Goal: Information Seeking & Learning: Learn about a topic

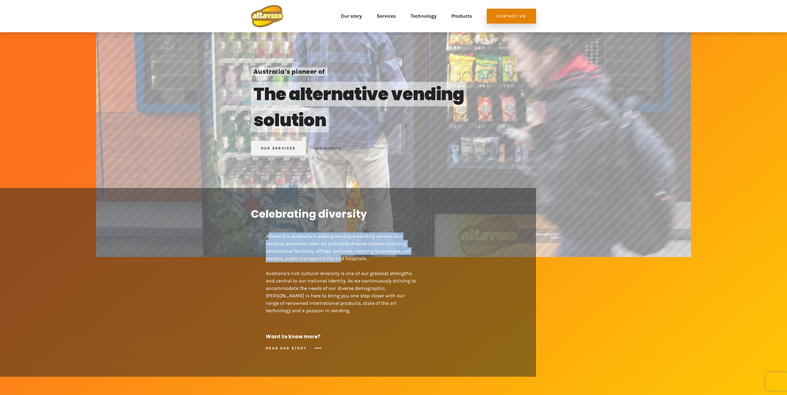
drag, startPoint x: 267, startPoint y: 236, endPoint x: 337, endPoint y: 261, distance: 74.2
click at [340, 260] on p "Altavend is Australia’s leading boutique vending service. Our vending solutions…" at bounding box center [342, 269] width 152 height 89
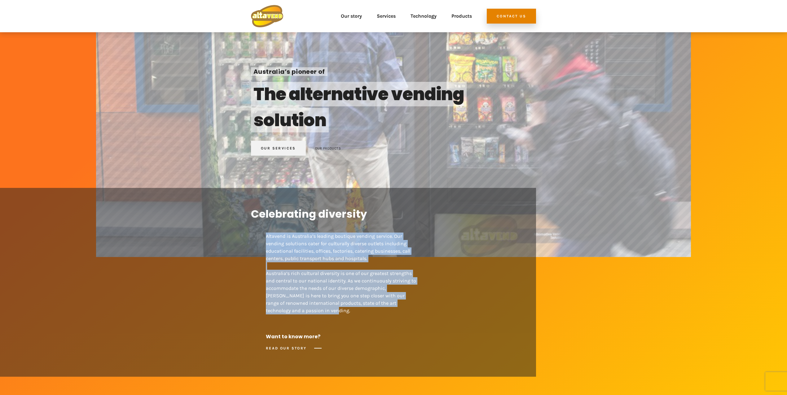
drag, startPoint x: 287, startPoint y: 312, endPoint x: 264, endPoint y: 235, distance: 80.3
click at [264, 234] on div "Celebrating diversity Altavend is Australia’s leading boutique vending service.…" at bounding box center [393, 282] width 285 height 189
copy p "Altavend is Australia’s leading boutique vending service. Our vending solutions…"
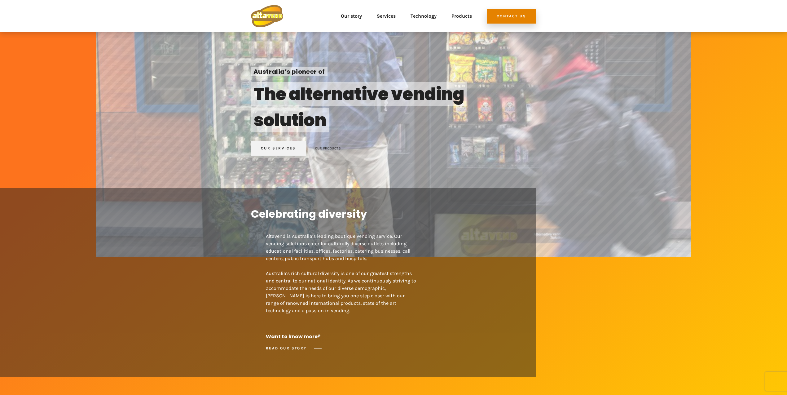
drag, startPoint x: 312, startPoint y: 338, endPoint x: 311, endPoint y: 353, distance: 15.2
click at [312, 338] on h6 "Want to know more?" at bounding box center [327, 336] width 122 height 7
click at [317, 348] on div "READ OUR STORY" at bounding box center [294, 347] width 56 height 7
click at [285, 346] on div "READ OUR STORY" at bounding box center [294, 347] width 56 height 7
click at [285, 347] on div "READ OUR STORY" at bounding box center [294, 347] width 56 height 7
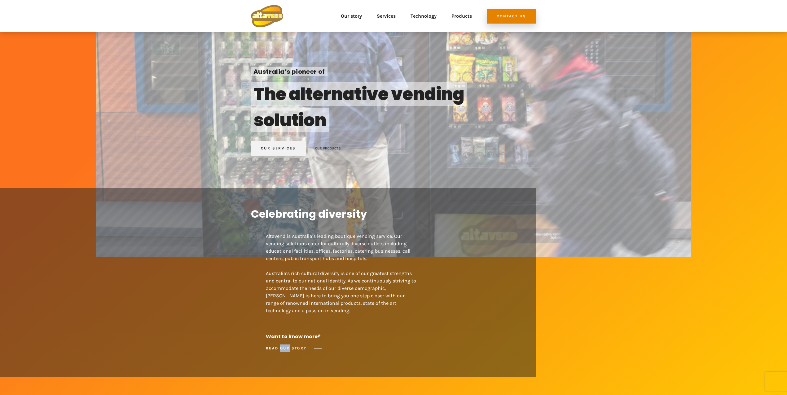
click at [281, 337] on div at bounding box center [281, 337] width 0 height 0
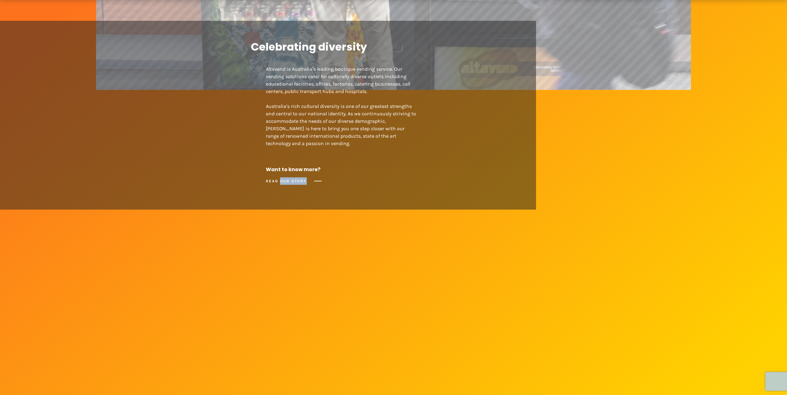
scroll to position [252, 0]
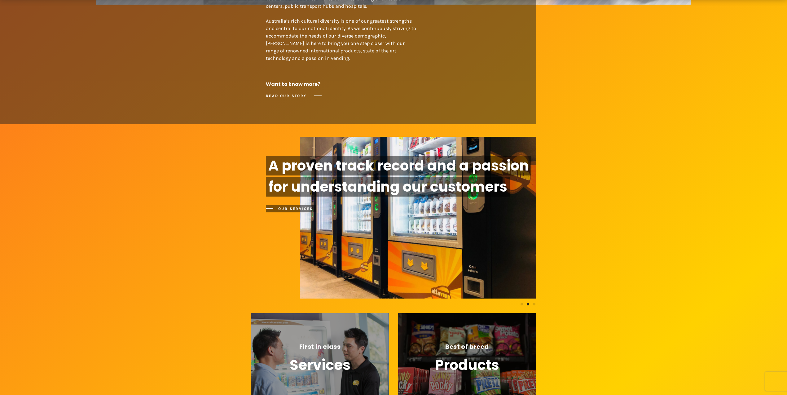
click at [354, 50] on p "Altavend is Australia’s leading boutique vending service. Our vending solutions…" at bounding box center [342, 17] width 152 height 89
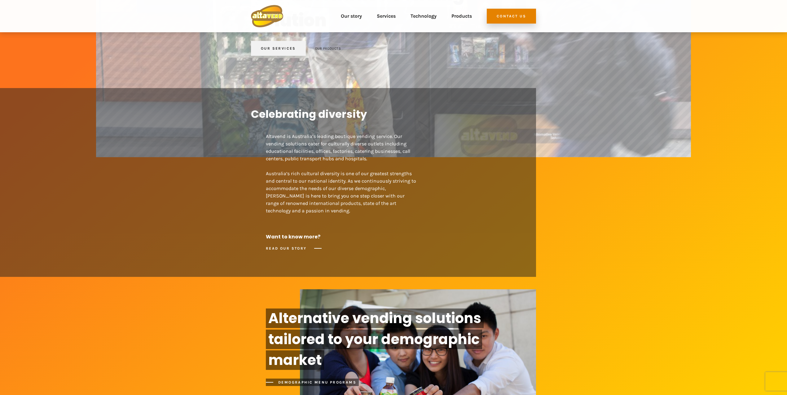
scroll to position [0, 0]
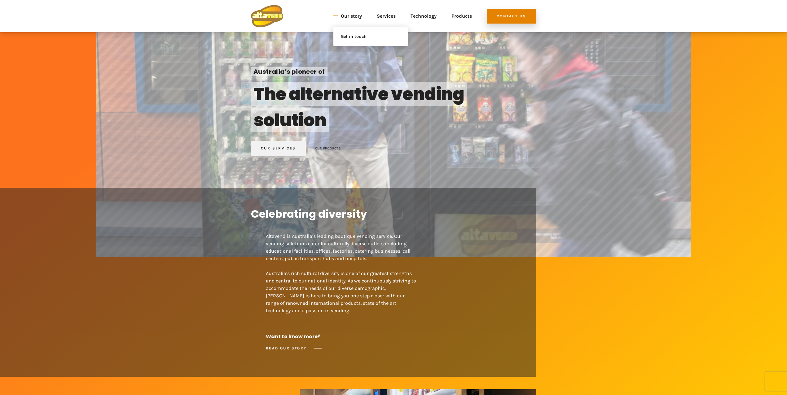
click at [350, 16] on link "Our story" at bounding box center [351, 16] width 21 height 22
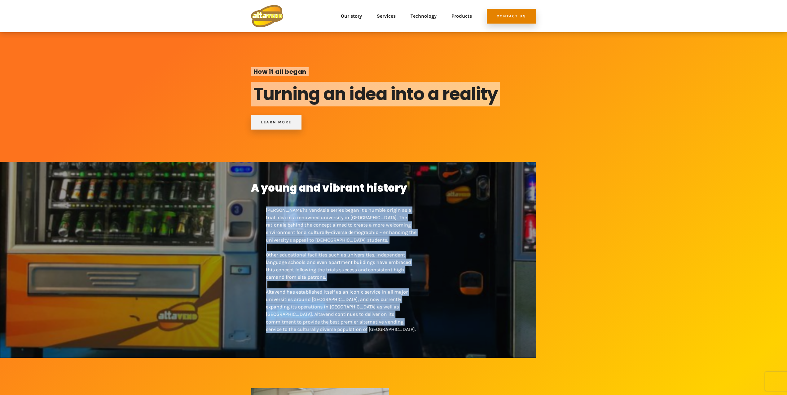
drag, startPoint x: 267, startPoint y: 210, endPoint x: 399, endPoint y: 338, distance: 183.8
click at [399, 339] on div "A young and vibrant history Altavend’s VendAsia series began it’s humble origin…" at bounding box center [393, 260] width 285 height 196
copy p "Altavend’s VendAsia series began it’s humble origin as a trial idea in a renown…"
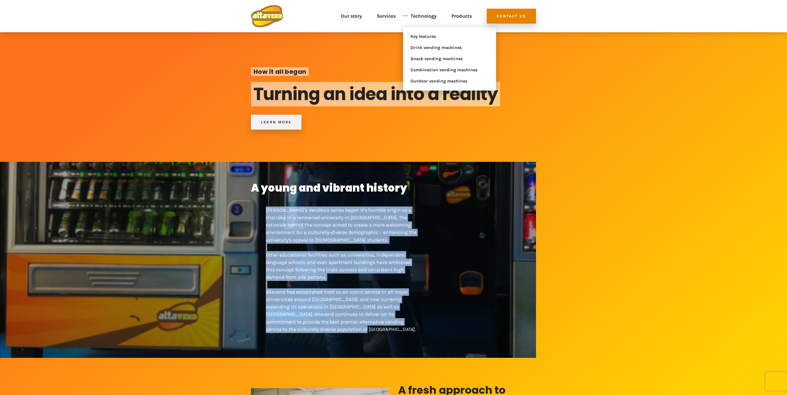
click at [424, 16] on link "Technology" at bounding box center [423, 16] width 26 height 22
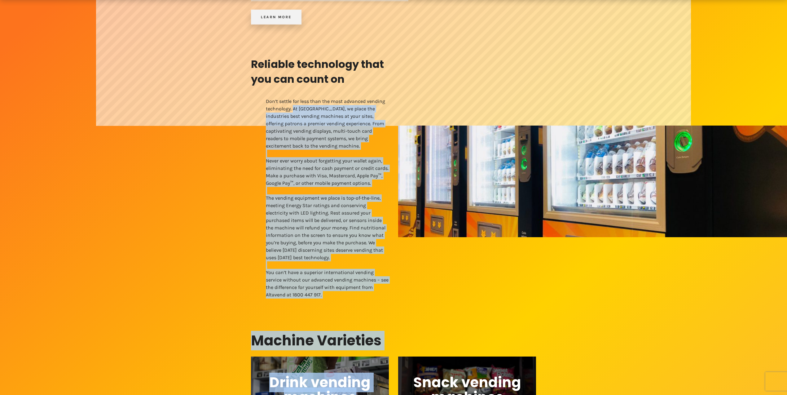
scroll to position [257, 0]
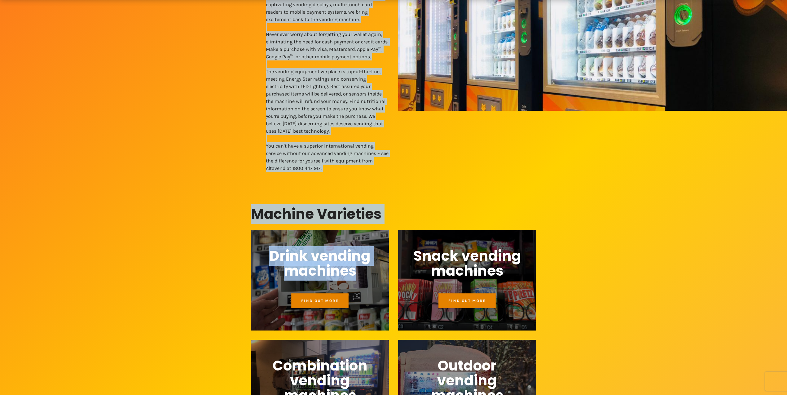
drag, startPoint x: 293, startPoint y: 205, endPoint x: 349, endPoint y: 134, distance: 90.5
click at [349, 134] on p "Don’t settle for less than the most advanced vending technology. At Altavend, w…" at bounding box center [327, 68] width 123 height 208
copy p "At Altavend, we place the industries best vending machines at your sites, offer…"
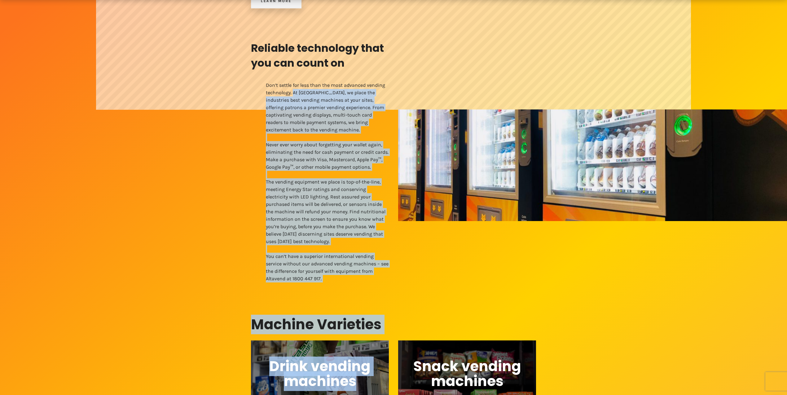
scroll to position [292, 0]
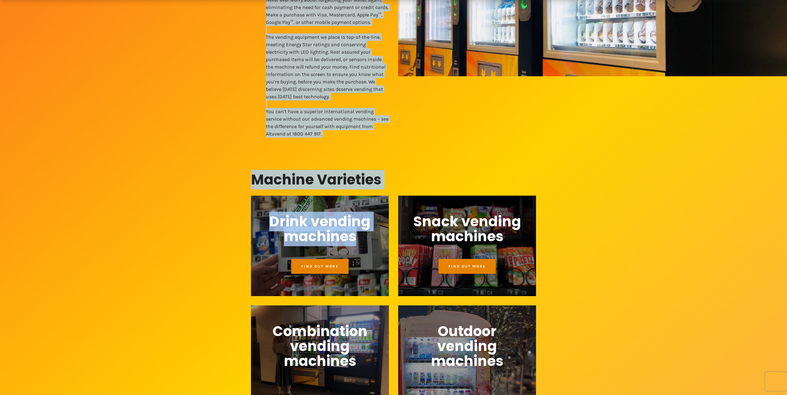
click at [326, 267] on span "Find out more" at bounding box center [319, 266] width 37 height 4
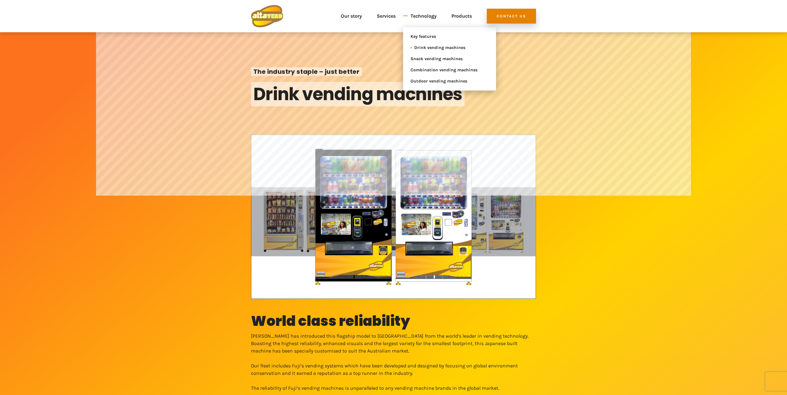
click at [420, 50] on span "Drink vending machines" at bounding box center [447, 47] width 67 height 7
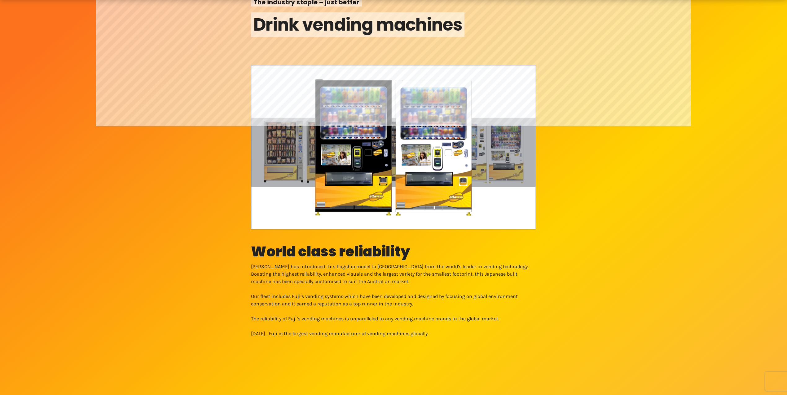
scroll to position [71, 0]
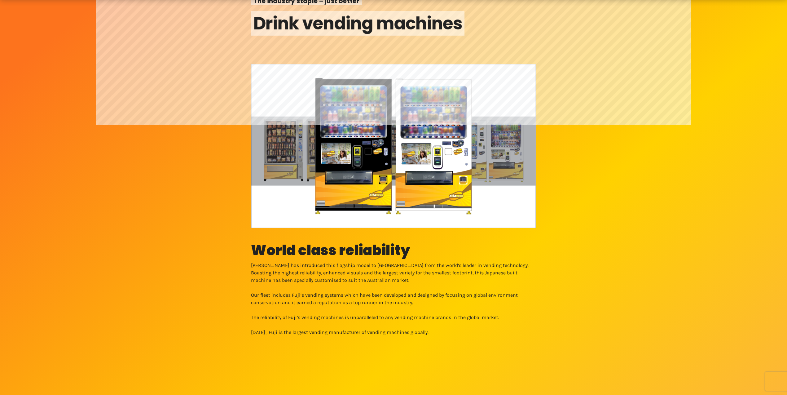
click at [255, 265] on p "[PERSON_NAME] has introduced this flagship model to [GEOGRAPHIC_DATA] from the …" at bounding box center [393, 272] width 285 height 22
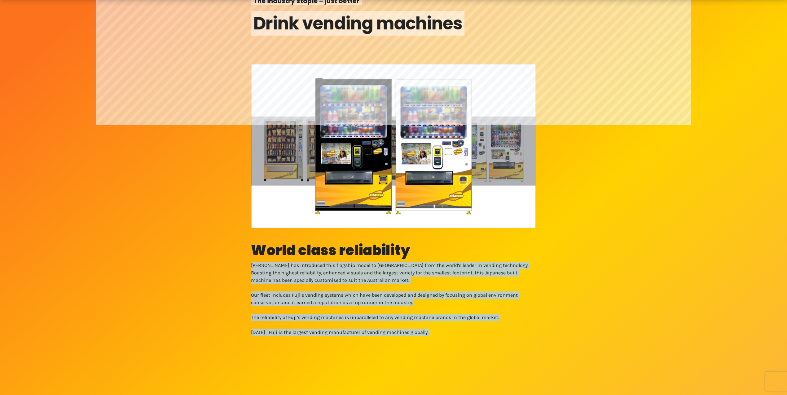
drag, startPoint x: 252, startPoint y: 265, endPoint x: 470, endPoint y: 339, distance: 230.6
click at [470, 339] on div "The industry staple – just better Drink vending machines World class reliabilit…" at bounding box center [393, 284] width 787 height 684
copy div "Altavend has introduced this flagship model to Australia from the world’s leade…"
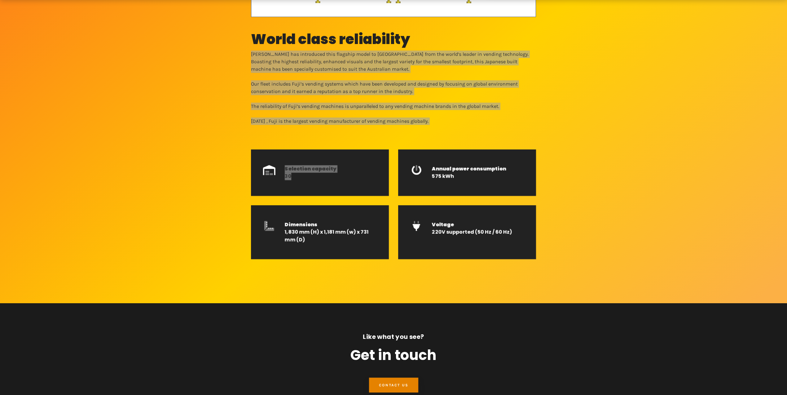
scroll to position [315, 0]
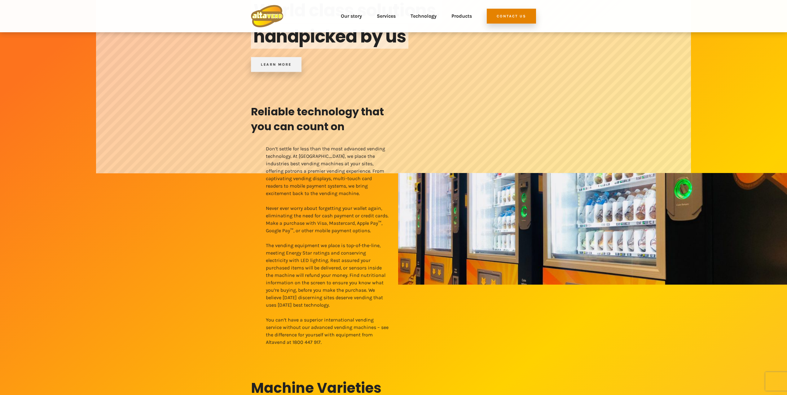
scroll to position [76, 0]
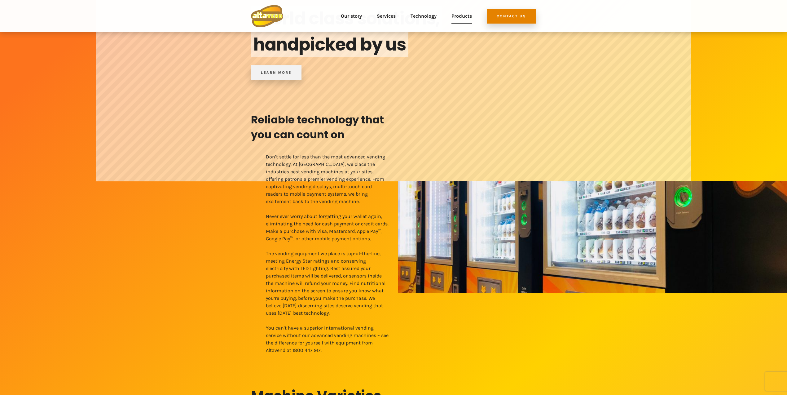
click at [460, 16] on link "Products" at bounding box center [461, 16] width 20 height 22
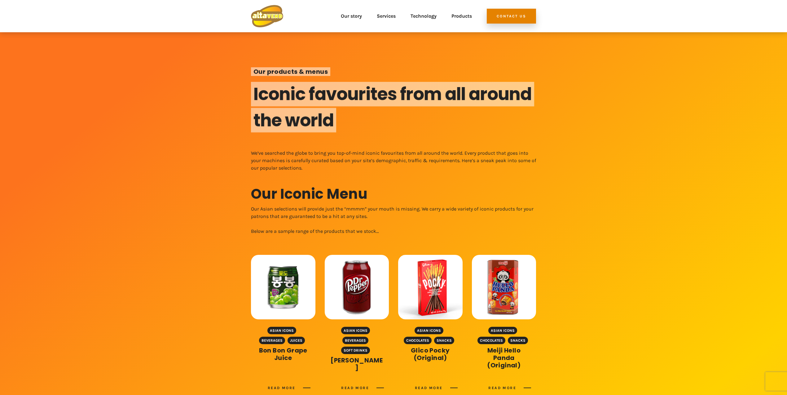
click at [251, 154] on div at bounding box center [393, 114] width 595 height 205
drag, startPoint x: 250, startPoint y: 151, endPoint x: 330, endPoint y: 166, distance: 81.0
click at [330, 166] on div at bounding box center [393, 114] width 595 height 205
click at [250, 151] on div at bounding box center [393, 114] width 595 height 205
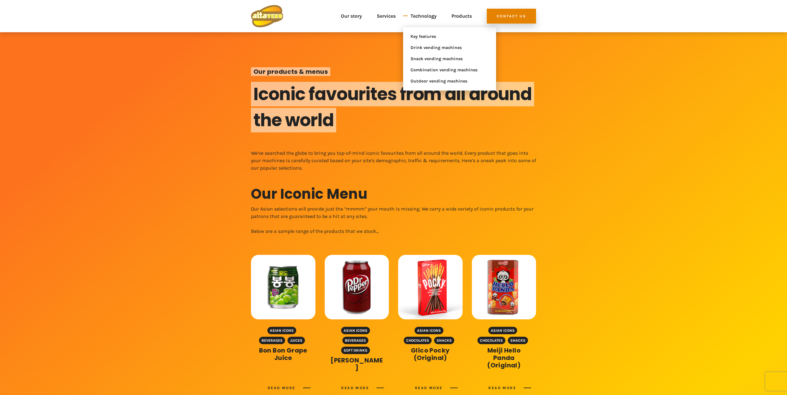
click at [418, 14] on link "Technology" at bounding box center [423, 16] width 26 height 22
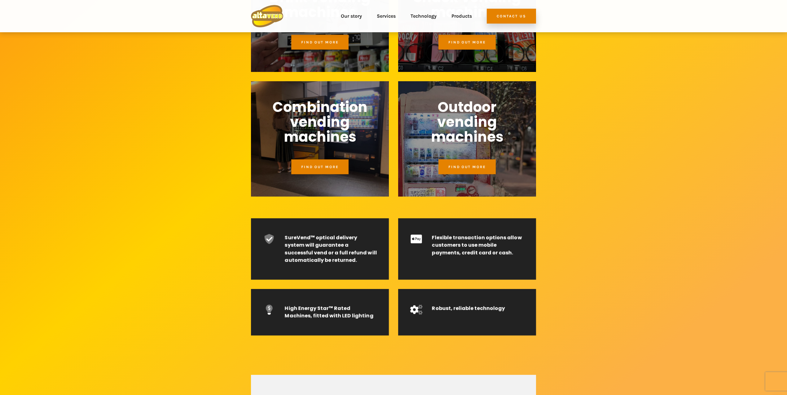
scroll to position [487, 0]
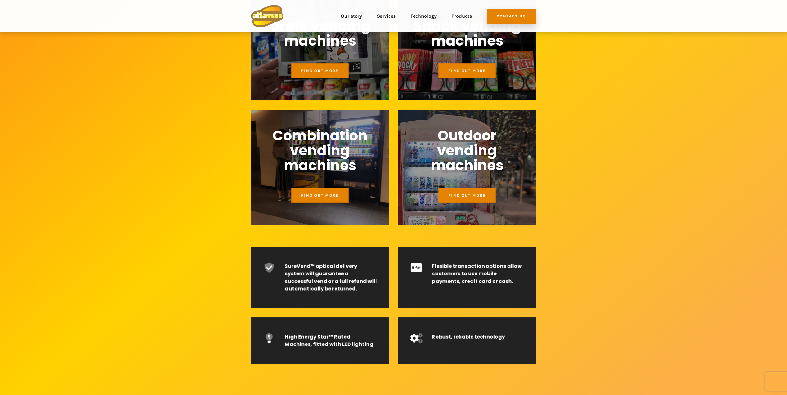
click at [356, 155] on span "Combination vending machines" at bounding box center [320, 150] width 108 height 45
click at [457, 155] on span "Outdoor vending machines" at bounding box center [467, 150] width 108 height 45
click at [438, 145] on span "Outdoor vending machines" at bounding box center [467, 150] width 108 height 45
click at [457, 198] on link "Find out more" at bounding box center [466, 195] width 57 height 15
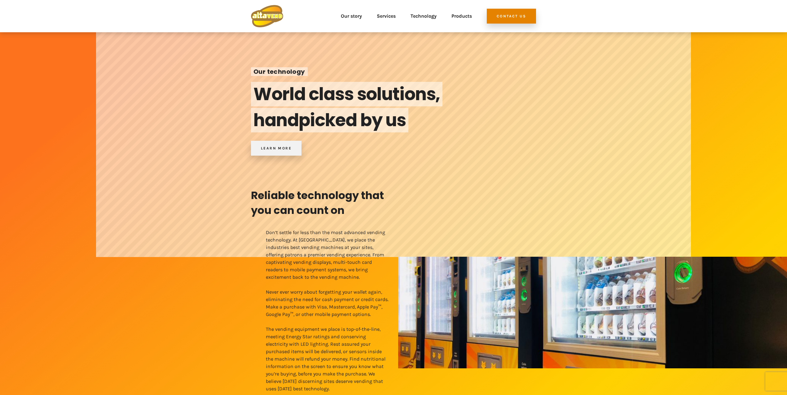
click at [269, 14] on link at bounding box center [267, 16] width 32 height 22
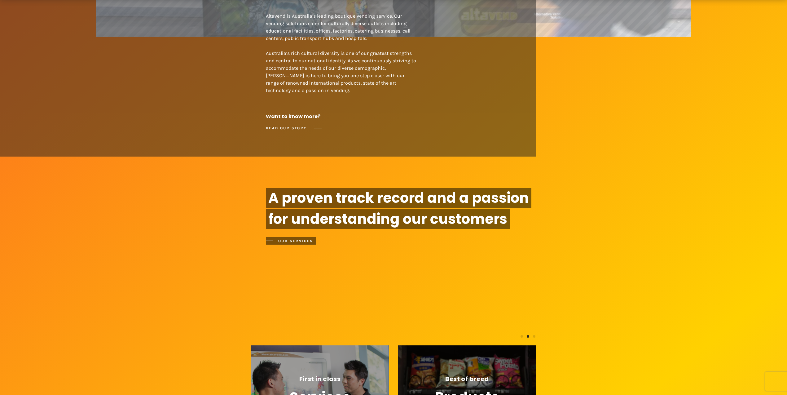
scroll to position [222, 0]
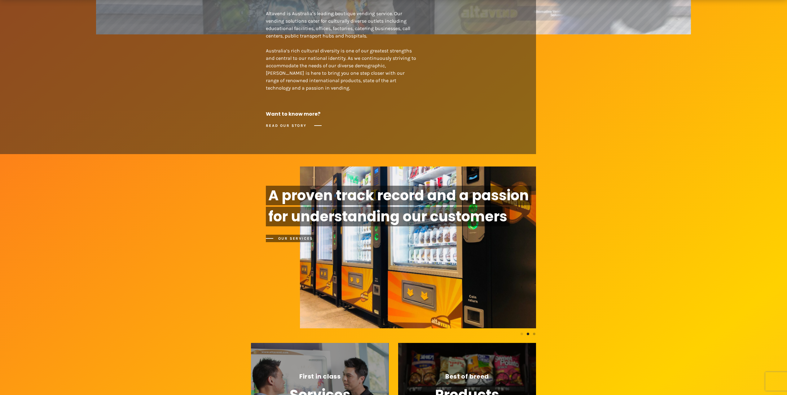
click at [533, 333] on span at bounding box center [534, 333] width 4 height 6
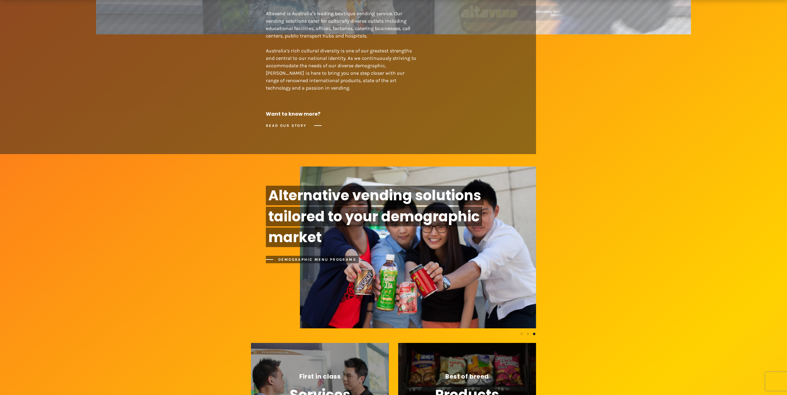
click at [533, 333] on span at bounding box center [534, 333] width 4 height 6
click at [522, 334] on span at bounding box center [522, 333] width 4 height 6
click at [529, 332] on span at bounding box center [528, 333] width 4 height 6
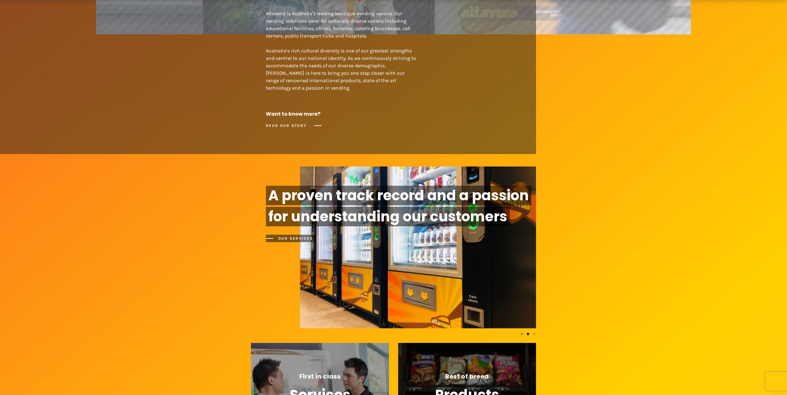
click at [523, 332] on span at bounding box center [522, 333] width 4 height 6
click at [530, 266] on img at bounding box center [418, 247] width 236 height 162
